Goal: Information Seeking & Learning: Learn about a topic

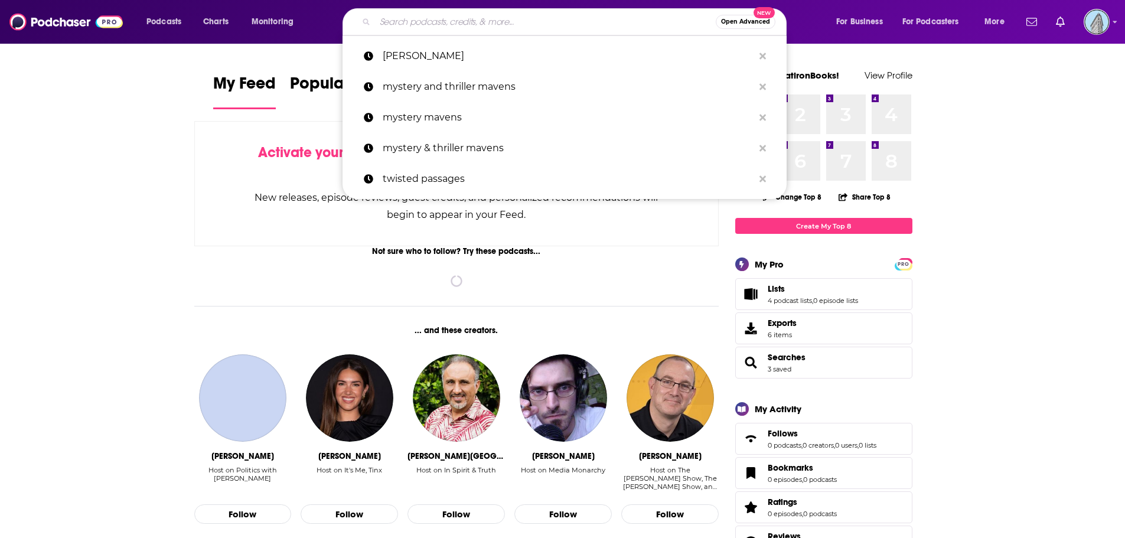
click at [484, 25] on input "Search podcasts, credits, & more..." at bounding box center [545, 21] width 341 height 19
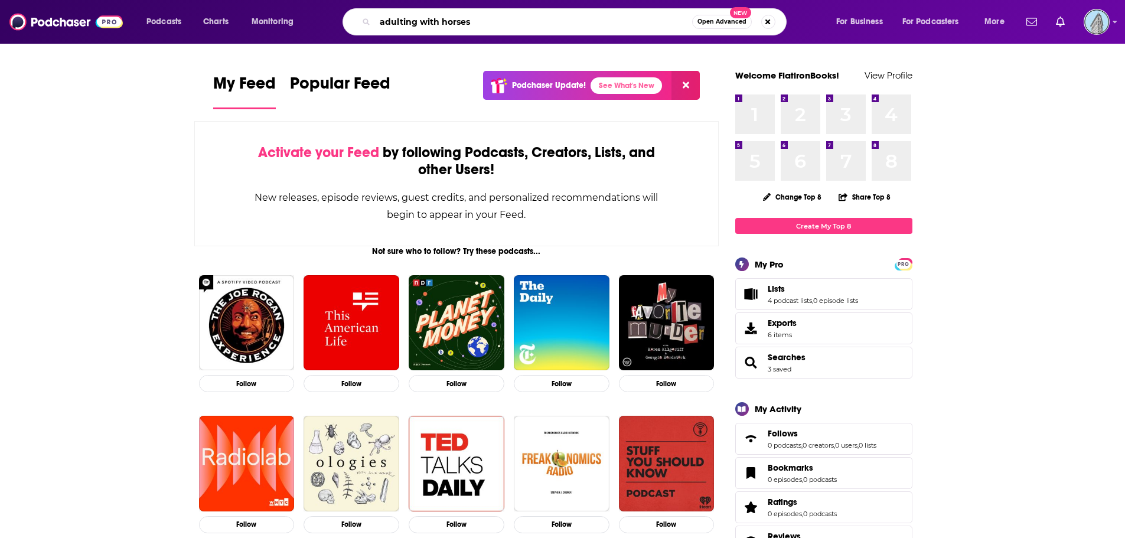
type input "adulting with horses"
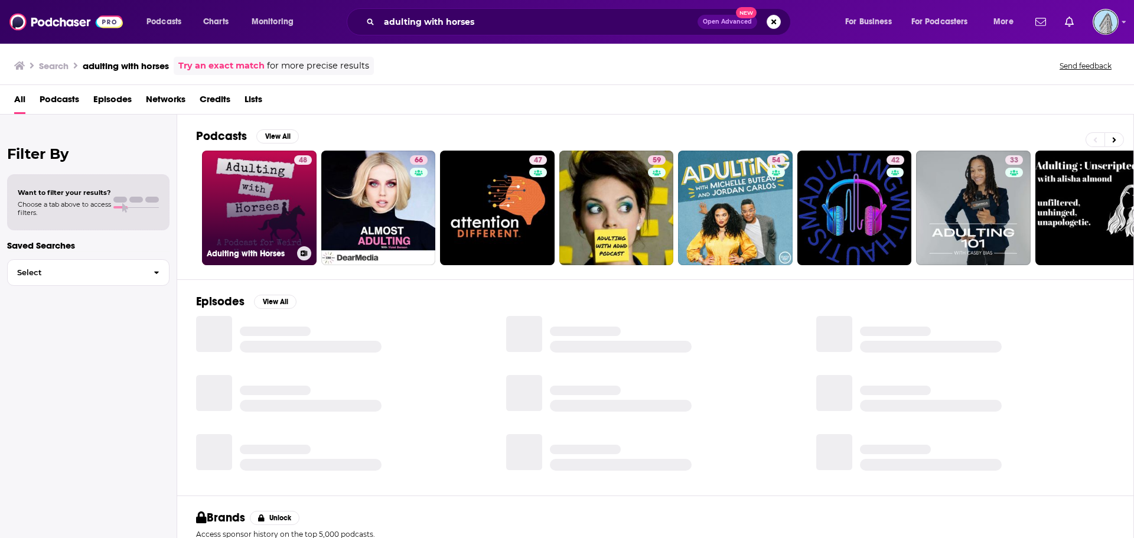
click at [253, 220] on link "48 Adulting with Horses" at bounding box center [259, 208] width 115 height 115
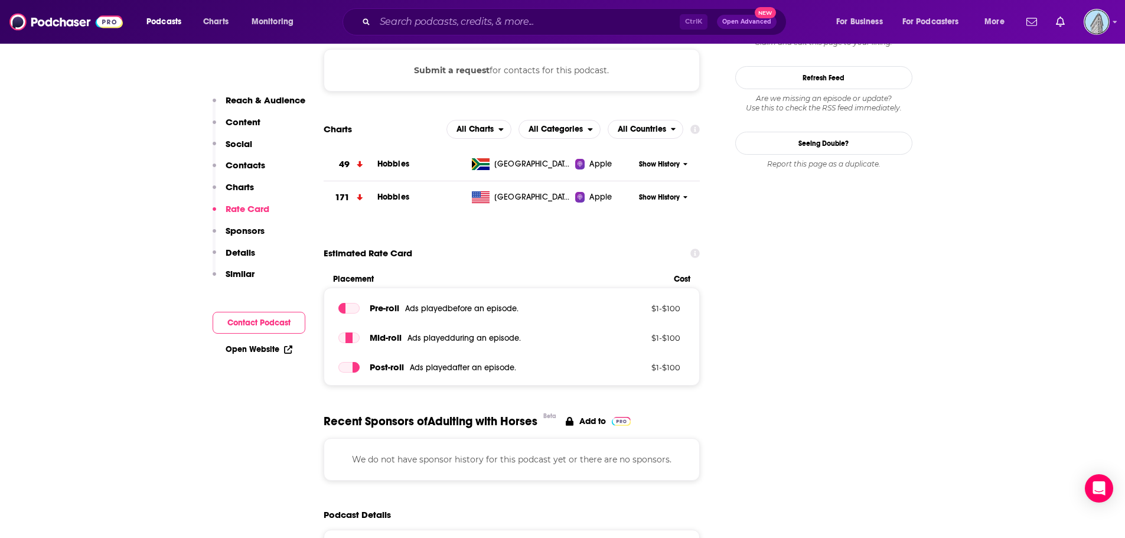
scroll to position [1122, 0]
